Goal: Task Accomplishment & Management: Complete application form

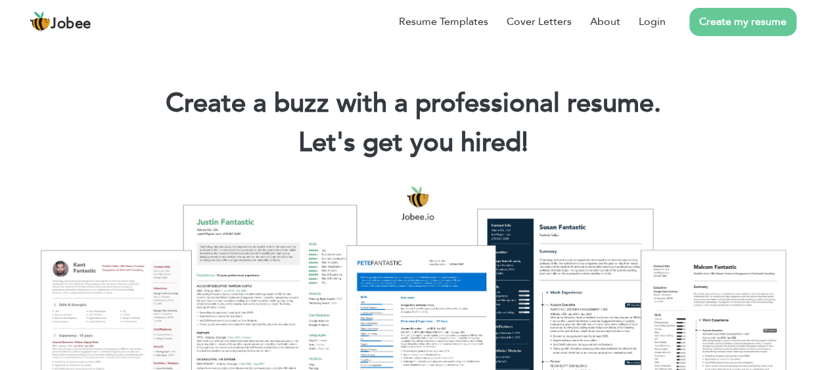
click at [734, 20] on link "Create my resume" at bounding box center [742, 22] width 107 height 28
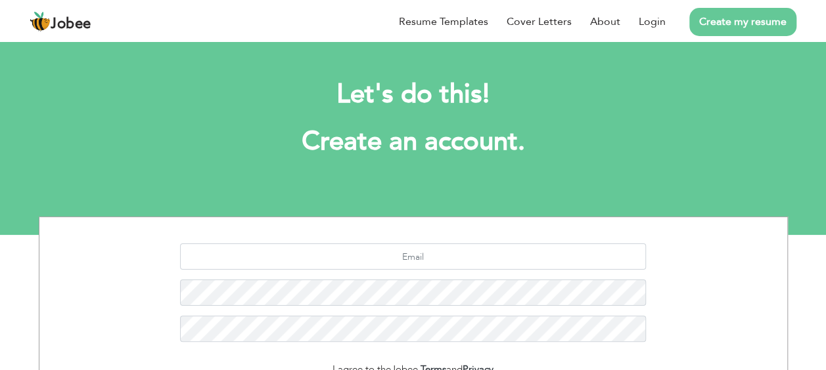
scroll to position [107, 0]
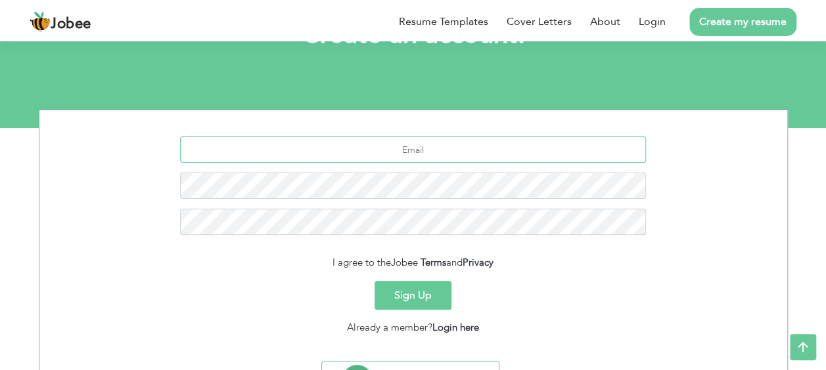
click at [518, 151] on input "text" at bounding box center [413, 150] width 466 height 26
type input "umerr.shafaat@gmail.com"
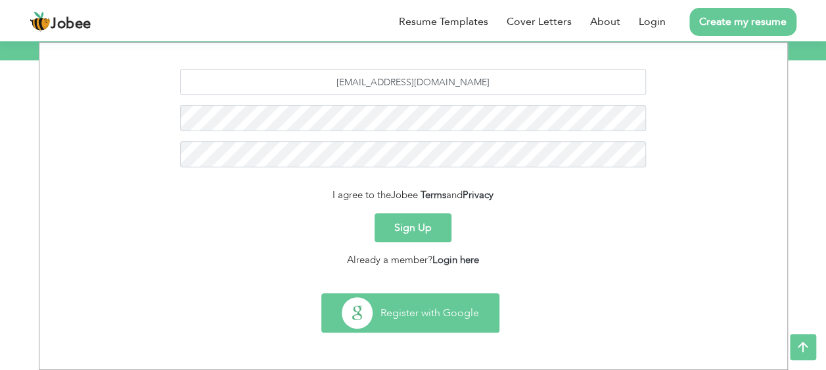
click at [410, 309] on button "Register with Google" at bounding box center [410, 313] width 177 height 38
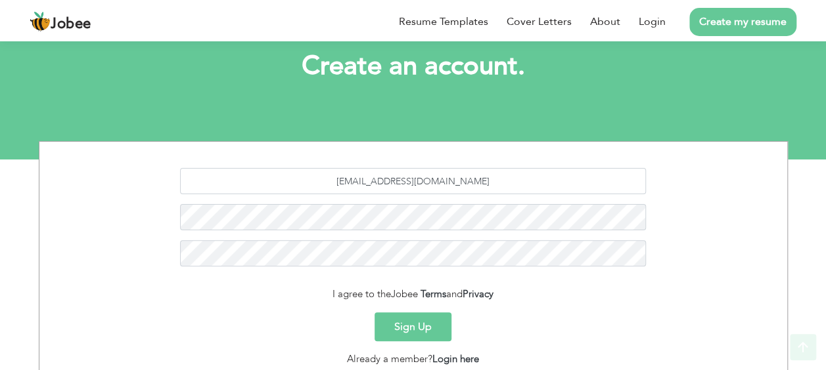
scroll to position [175, 0]
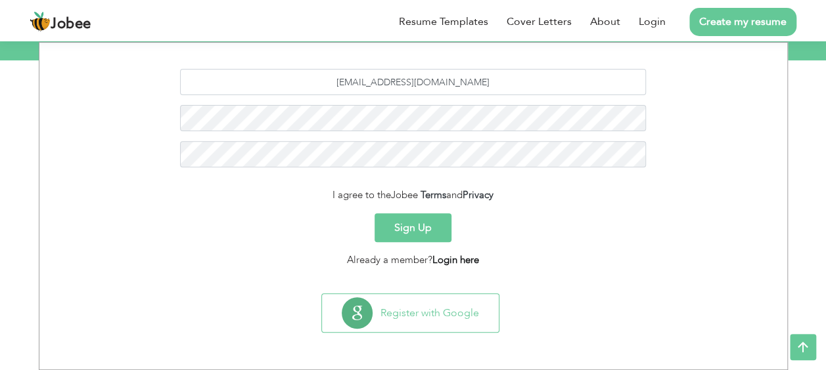
click at [447, 259] on link "Login here" at bounding box center [455, 260] width 47 height 13
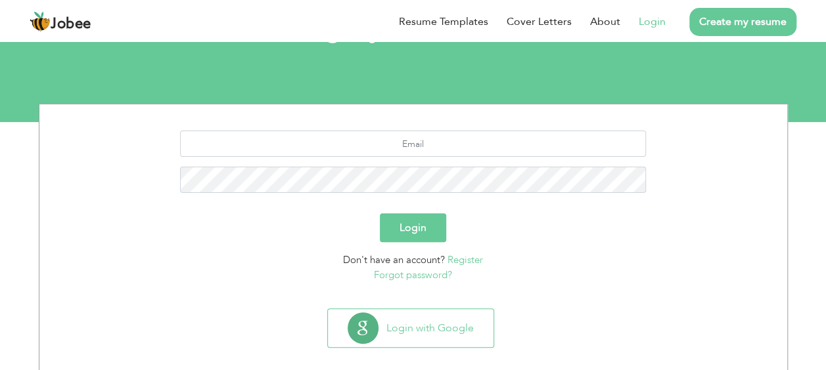
scroll to position [128, 0]
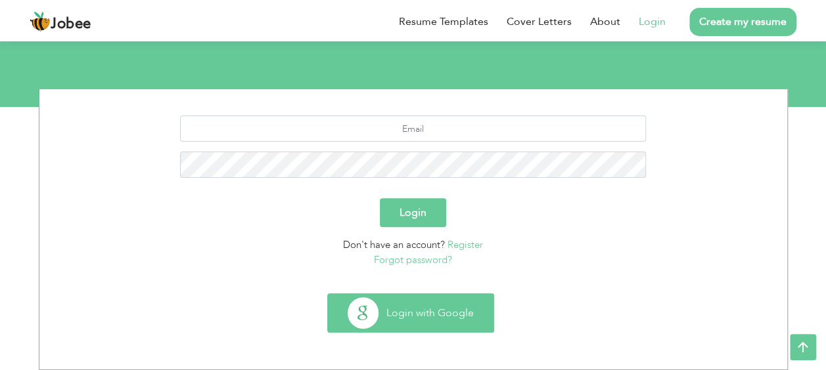
click at [430, 309] on button "Login with Google" at bounding box center [411, 313] width 166 height 38
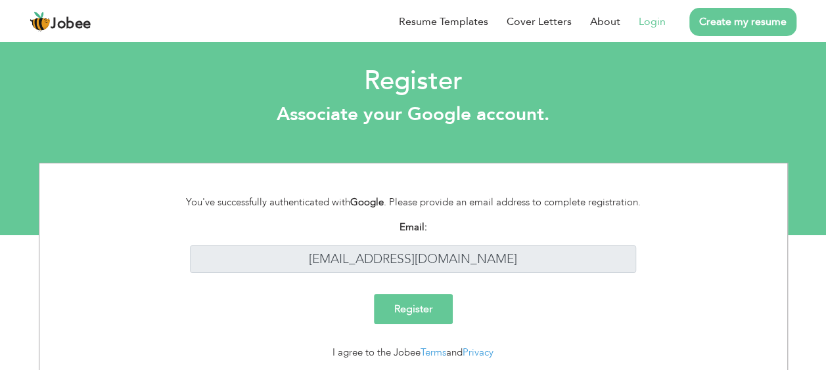
scroll to position [43, 0]
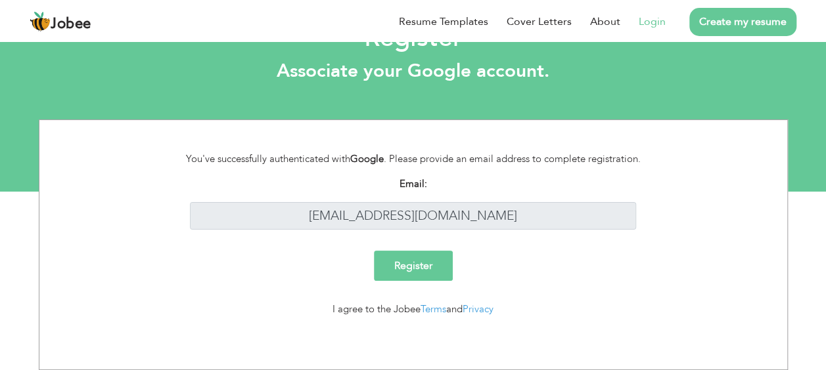
click at [443, 263] on input "Register" at bounding box center [413, 266] width 79 height 30
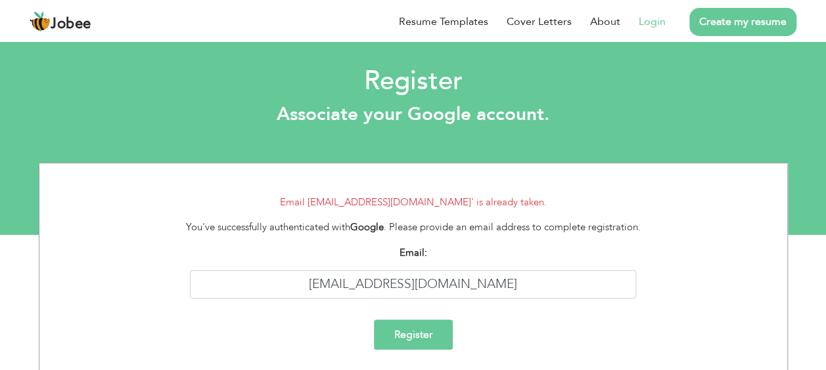
click at [432, 334] on input "Register" at bounding box center [413, 335] width 79 height 30
click at [740, 22] on link "Create my resume" at bounding box center [742, 22] width 107 height 28
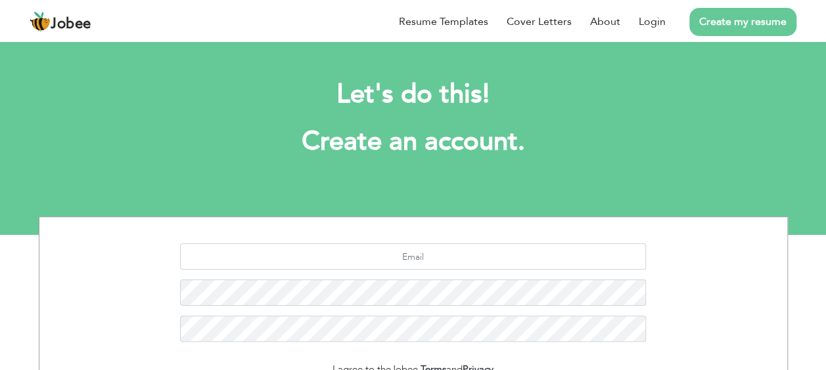
click at [655, 25] on link "Login" at bounding box center [651, 22] width 27 height 16
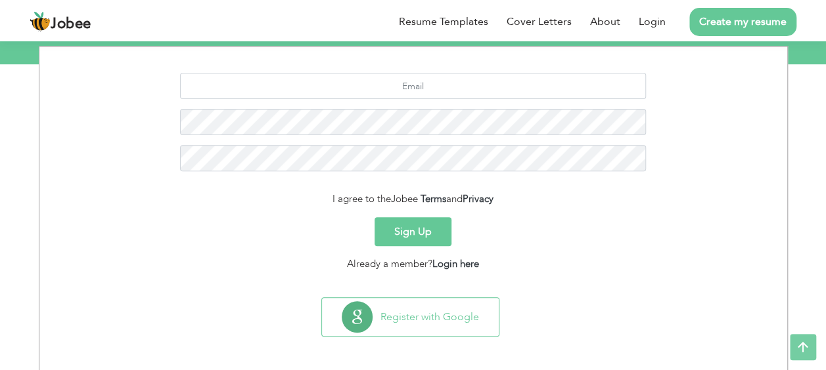
scroll to position [175, 0]
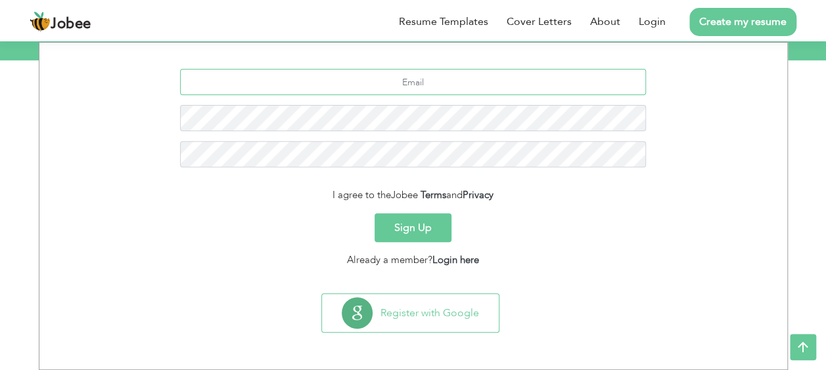
click at [478, 88] on input "text" at bounding box center [413, 82] width 466 height 26
type input "[EMAIL_ADDRESS][DOMAIN_NAME]"
click at [658, 26] on link "Login" at bounding box center [651, 22] width 27 height 16
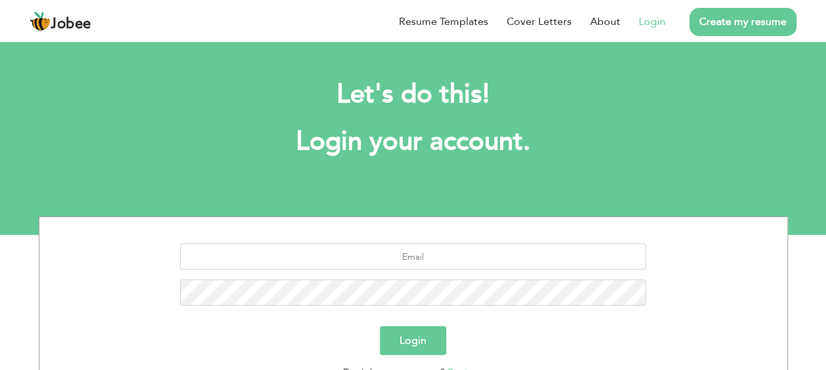
scroll to position [125, 0]
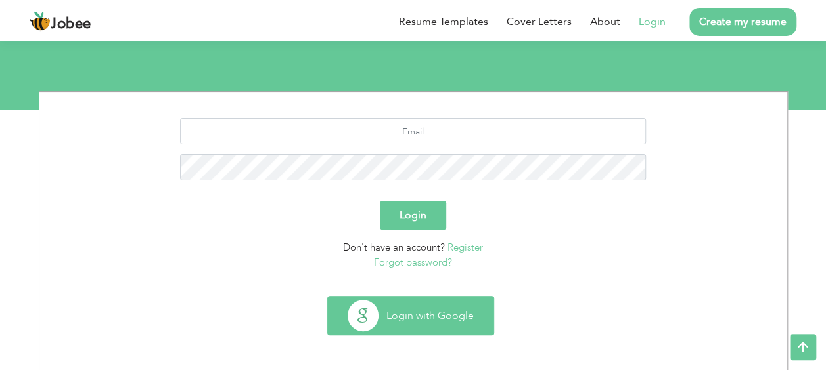
click at [431, 326] on button "Login with Google" at bounding box center [411, 316] width 166 height 38
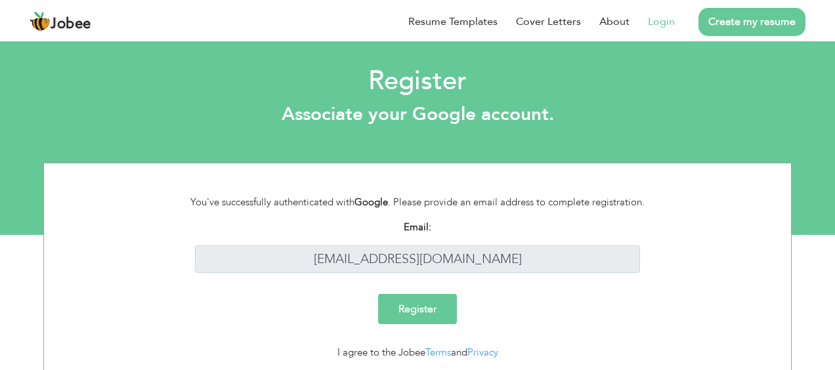
click at [414, 294] on input "Register" at bounding box center [417, 309] width 79 height 30
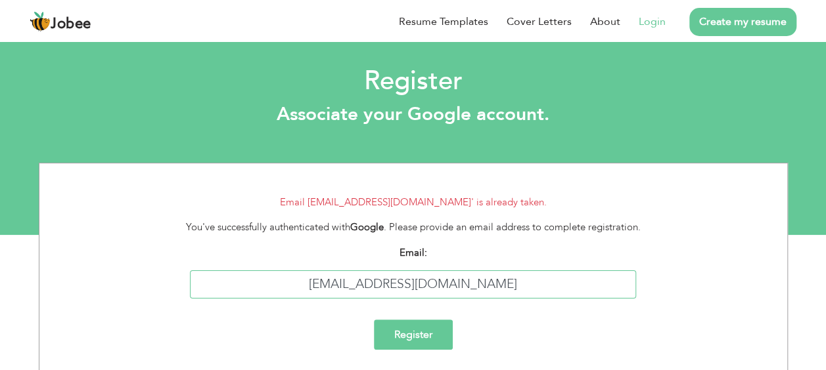
click at [468, 291] on input "[EMAIL_ADDRESS][DOMAIN_NAME]" at bounding box center [413, 285] width 446 height 28
drag, startPoint x: 499, startPoint y: 282, endPoint x: 297, endPoint y: 288, distance: 202.3
click at [297, 288] on input "umerr.shafaat@gmail.com" at bounding box center [413, 285] width 446 height 28
type input "umer.shafaat@yahoo.com"
click at [409, 339] on input "Register" at bounding box center [413, 335] width 79 height 30
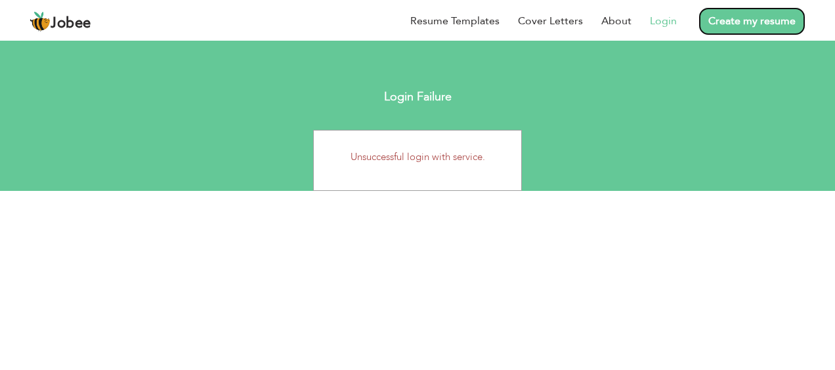
click at [732, 20] on link "Create my resume" at bounding box center [752, 21] width 107 height 28
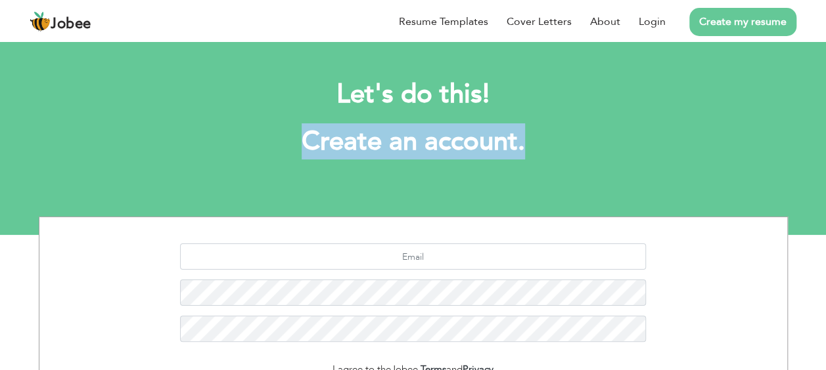
drag, startPoint x: 824, startPoint y: 108, endPoint x: 835, endPoint y: 157, distance: 49.7
click at [825, 157] on html "Jobee Resume Templates Cover Letters About Login Create my resume Let's do this…" at bounding box center [413, 117] width 826 height 235
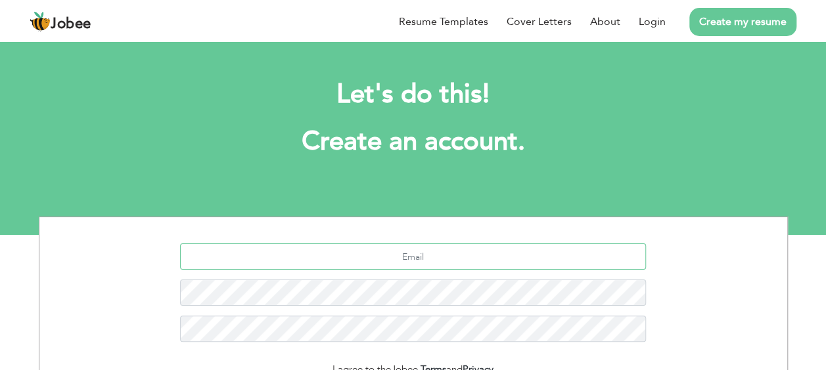
click at [553, 261] on input "text" at bounding box center [413, 257] width 466 height 26
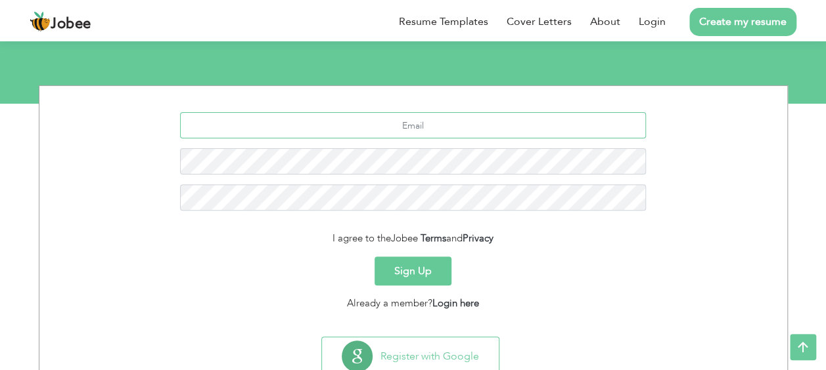
scroll to position [129, 0]
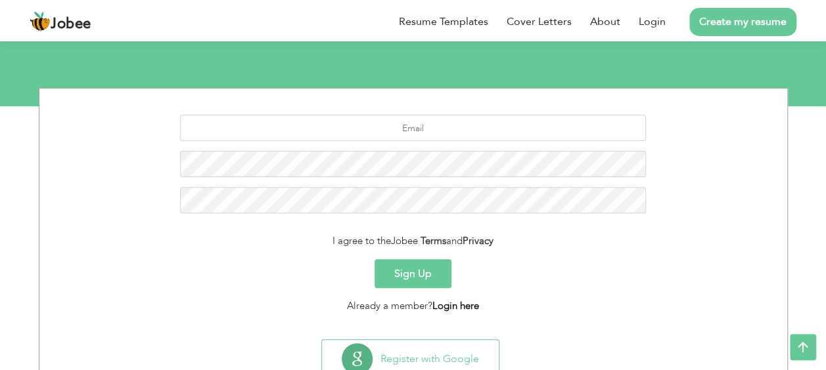
click at [459, 309] on link "Login here" at bounding box center [455, 305] width 47 height 13
